Goal: Task Accomplishment & Management: Use online tool/utility

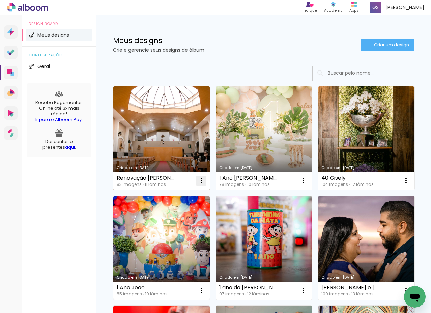
click at [201, 181] on iron-icon at bounding box center [201, 181] width 8 height 8
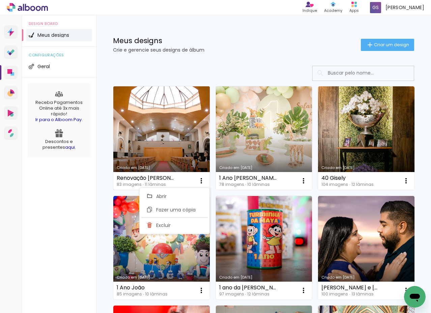
click at [169, 133] on link "Criado em [DATE]" at bounding box center [161, 138] width 96 height 104
